Goal: Task Accomplishment & Management: Manage account settings

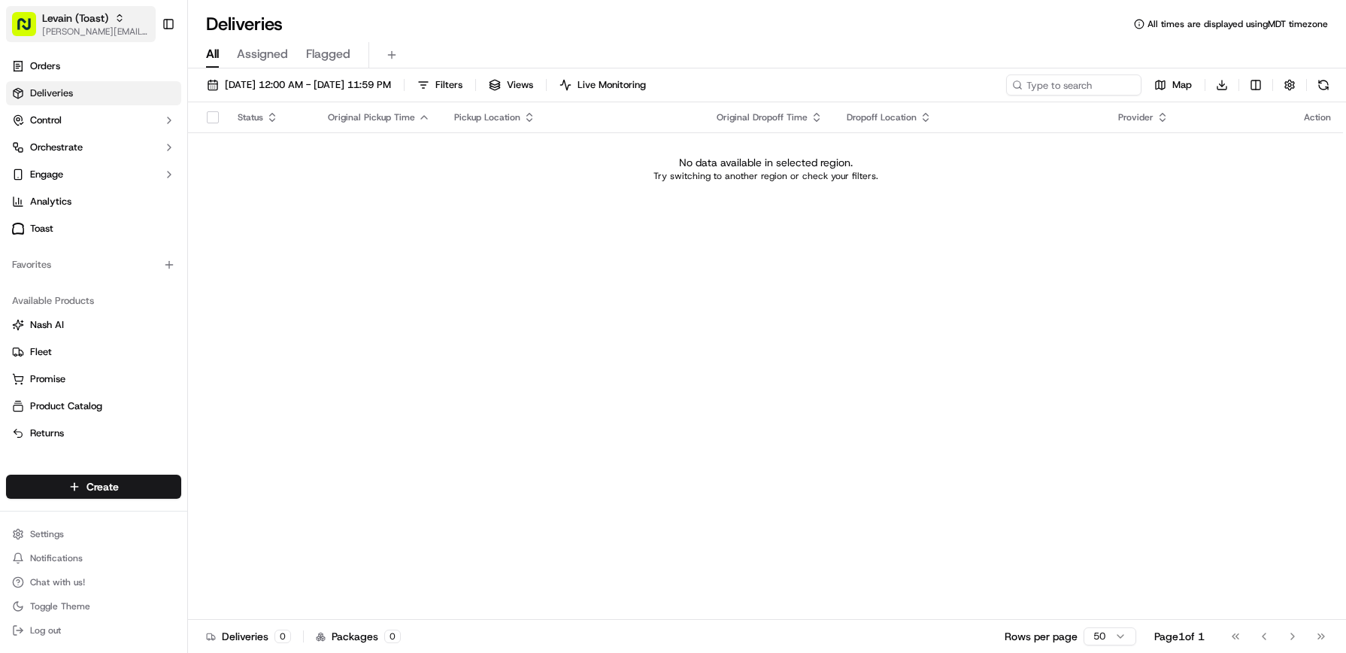
click at [92, 28] on span "[PERSON_NAME][EMAIL_ADDRESS][DOMAIN_NAME]" at bounding box center [96, 32] width 108 height 12
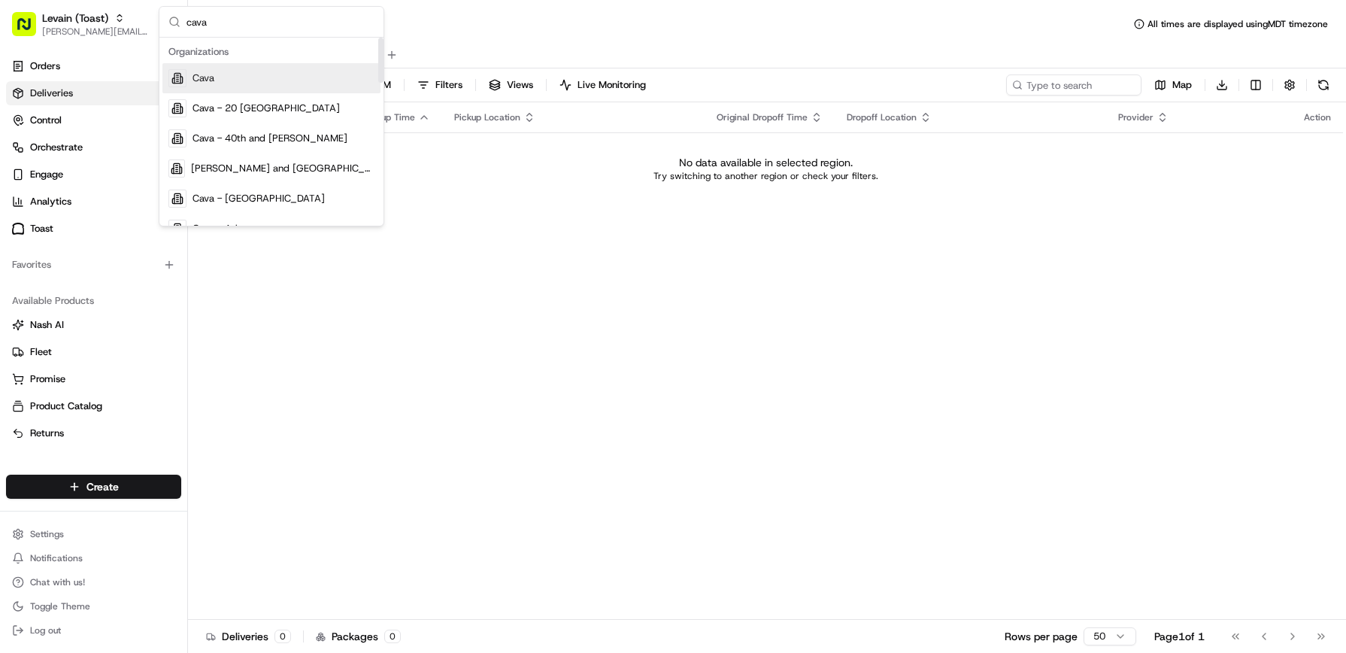
type input "cava"
click at [211, 76] on span "Cava" at bounding box center [203, 78] width 22 height 14
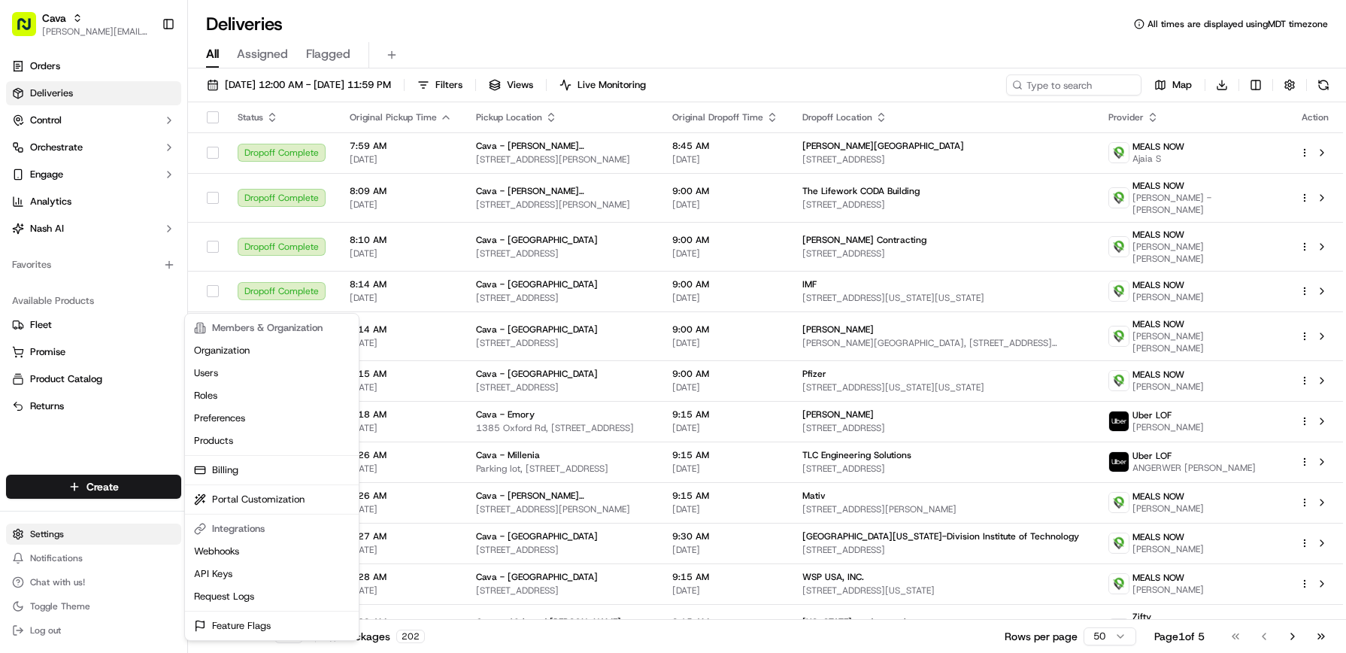
click at [53, 528] on html "Cava benny@usenash.com Toggle Sidebar Orders Deliveries Control Orchestrate Eng…" at bounding box center [673, 326] width 1346 height 653
click at [235, 472] on link "Billing" at bounding box center [272, 470] width 168 height 23
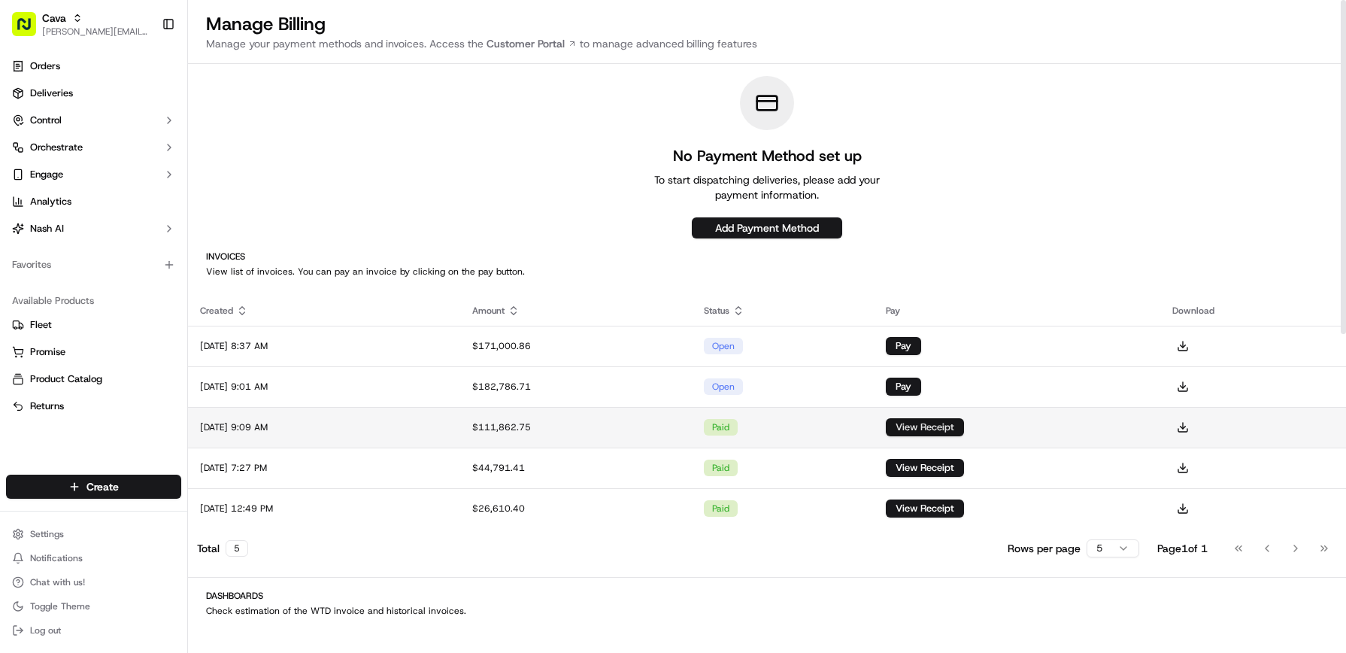
click at [964, 432] on button "View Receipt" at bounding box center [925, 427] width 78 height 18
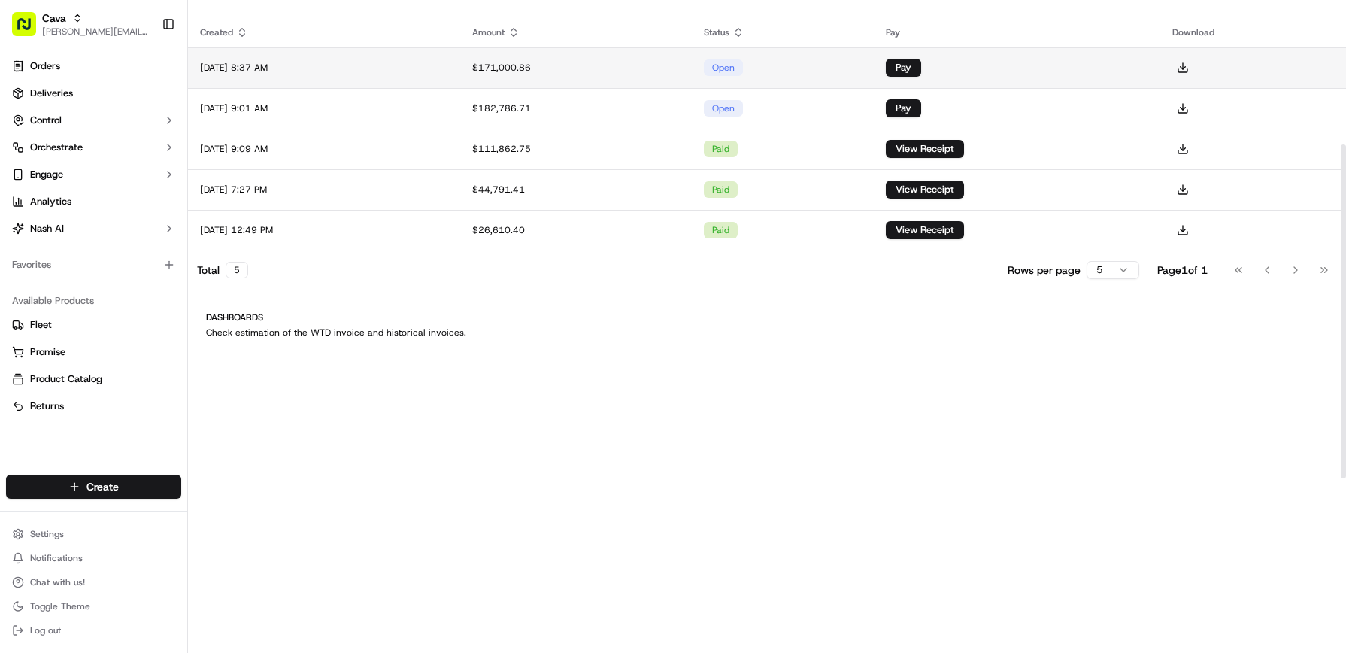
scroll to position [284, 0]
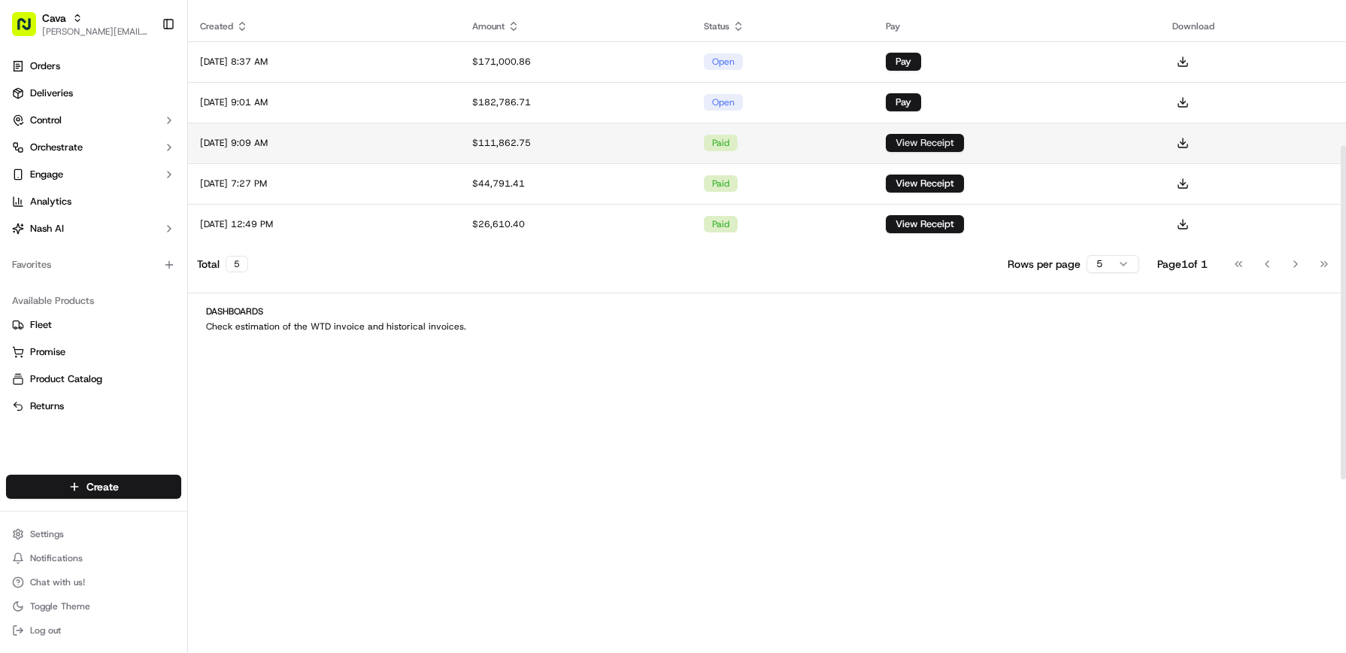
click at [956, 145] on button "View Receipt" at bounding box center [925, 143] width 78 height 18
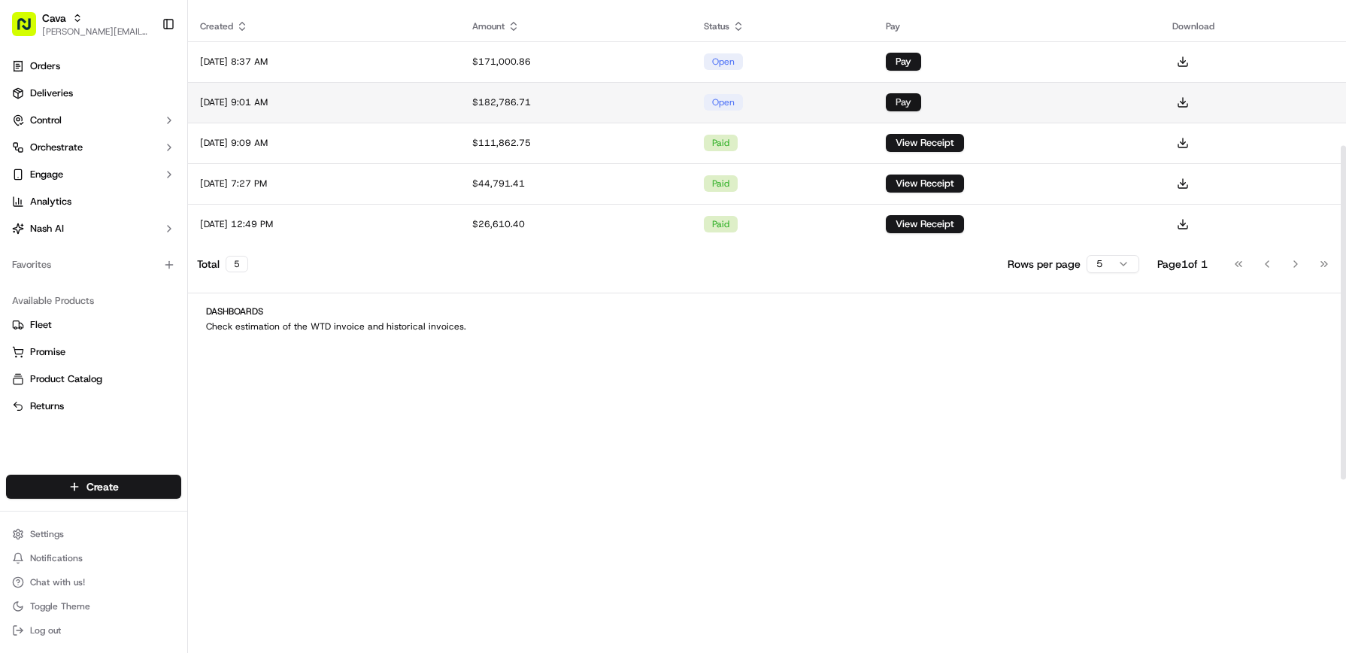
click at [921, 96] on button "Pay" at bounding box center [903, 102] width 35 height 18
